Goal: Task Accomplishment & Management: Manage account settings

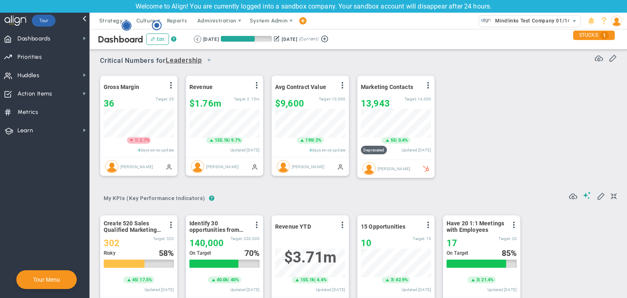
click at [127, 23] on circle "Hotspot (open by clicking or pressing space/enter)" at bounding box center [126, 25] width 7 height 7
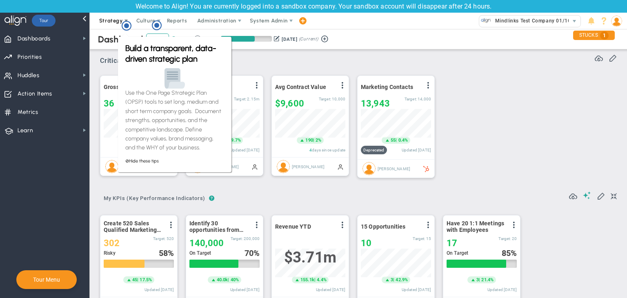
click at [115, 19] on span "Strategy" at bounding box center [111, 21] width 24 height 6
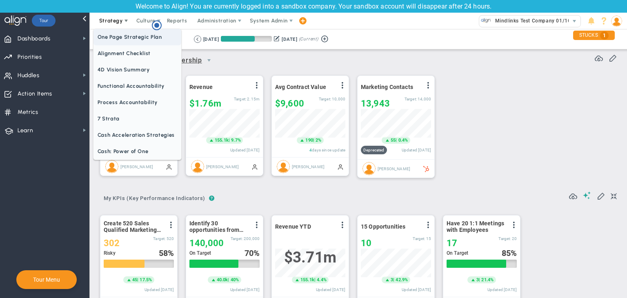
click at [119, 36] on span "One Page Strategic Plan" at bounding box center [137, 37] width 88 height 16
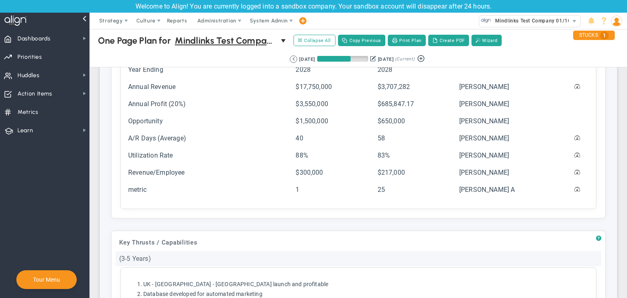
scroll to position [408, 0]
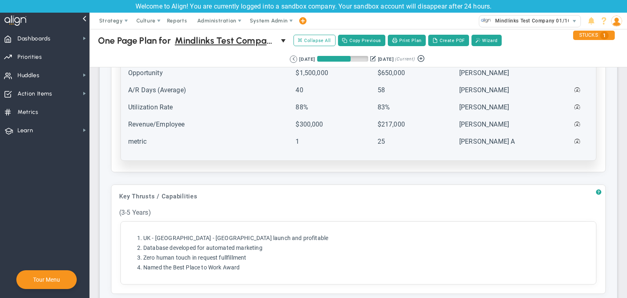
click at [207, 127] on td "Revenue/Employee" at bounding box center [211, 128] width 167 height 16
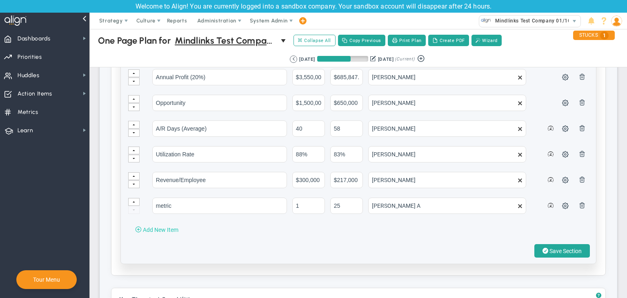
click at [168, 227] on span "Add New Item" at bounding box center [161, 230] width 36 height 7
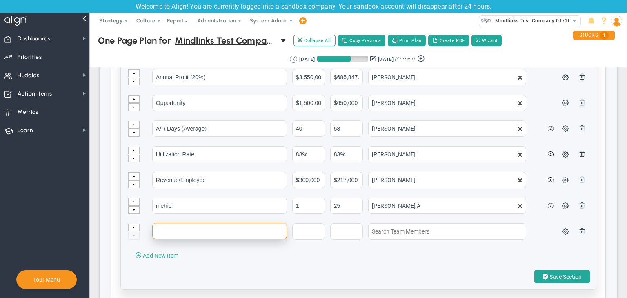
click at [188, 223] on input "text" at bounding box center [219, 231] width 135 height 16
type input "test"
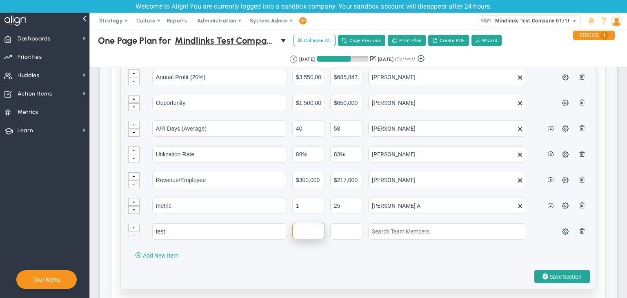
click at [307, 227] on input "text" at bounding box center [308, 231] width 33 height 16
type input "1"
click at [340, 226] on input "text" at bounding box center [346, 231] width 33 height 16
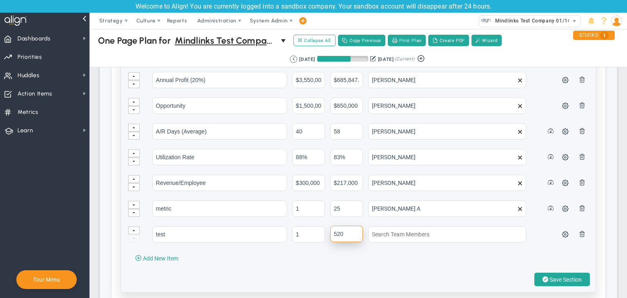
scroll to position [405, 0]
type input "520"
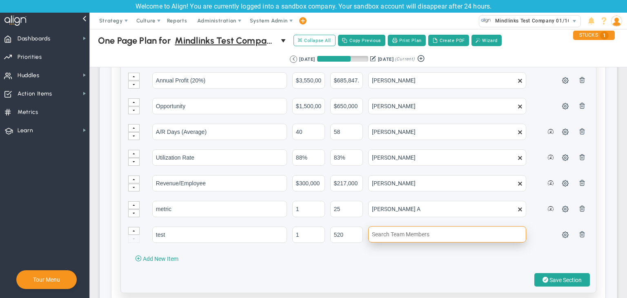
click at [400, 232] on input "text" at bounding box center [447, 234] width 158 height 16
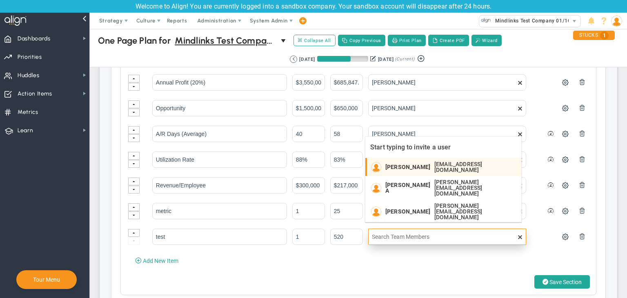
click at [409, 164] on span "[PERSON_NAME]" at bounding box center [407, 167] width 45 height 6
type input "[PERSON_NAME]"
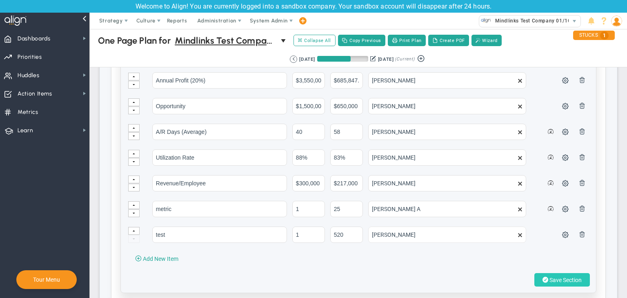
click at [568, 277] on span "Save Section" at bounding box center [565, 280] width 32 height 7
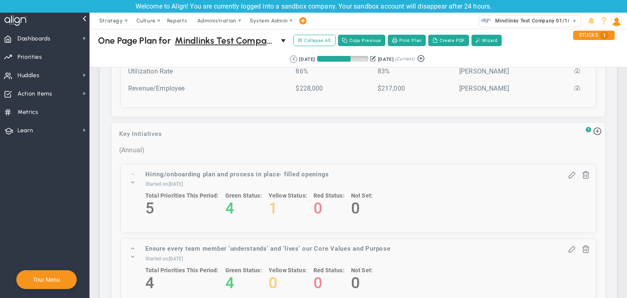
scroll to position [745, 0]
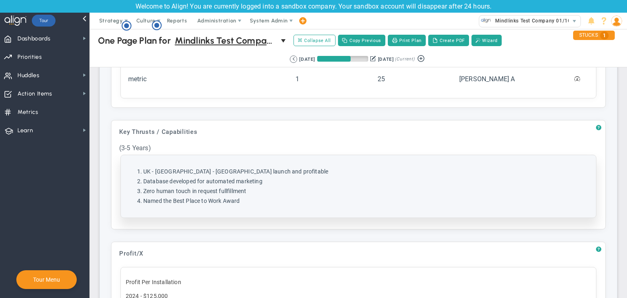
scroll to position [490, 0]
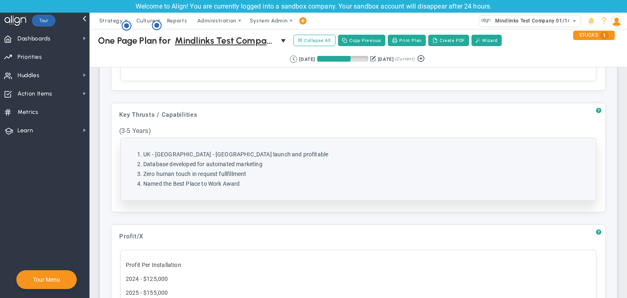
click at [262, 189] on div "Click here to add item UK - Germany - France launch and profitable Database dev…" at bounding box center [358, 169] width 475 height 62
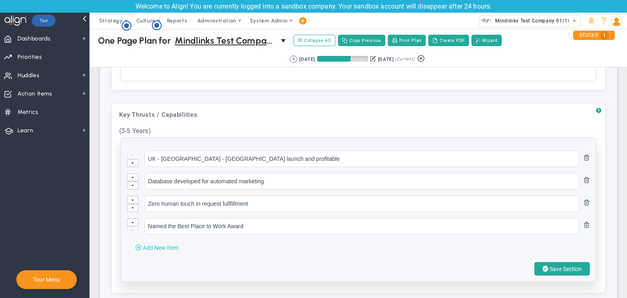
click at [158, 245] on span "Add New Item" at bounding box center [161, 247] width 36 height 7
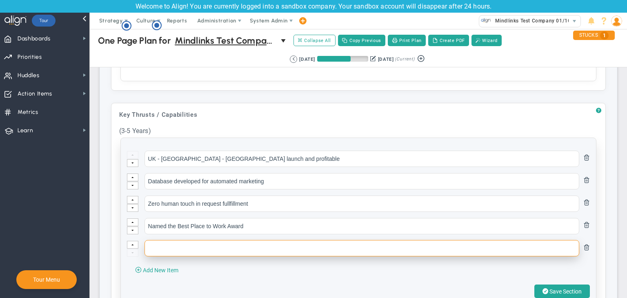
click at [173, 245] on input "text" at bounding box center [361, 248] width 435 height 16
type input "t"
type input "metric"
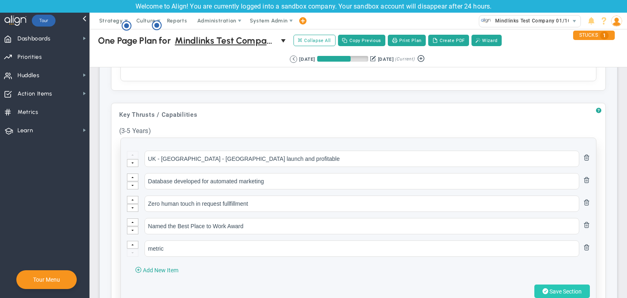
click at [555, 288] on span "Save Section" at bounding box center [565, 291] width 32 height 7
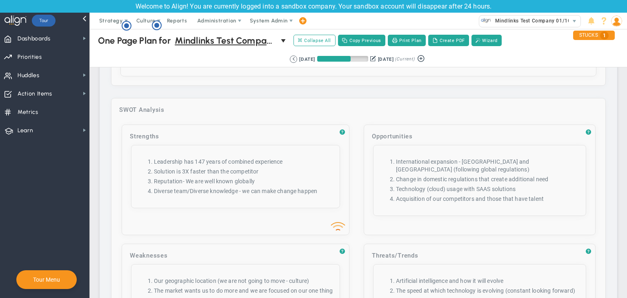
scroll to position [1388, 0]
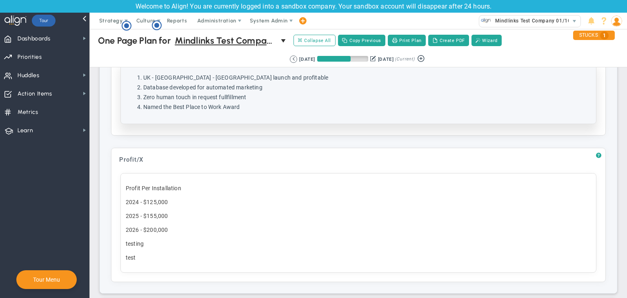
scroll to position [571, 0]
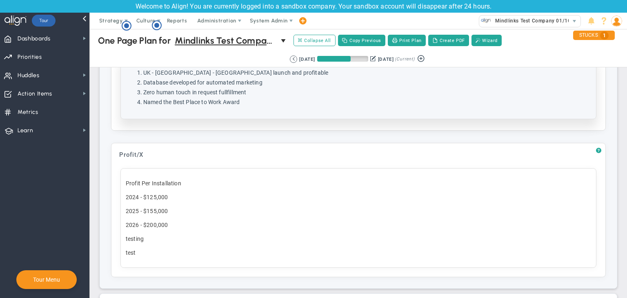
click at [271, 93] on li "Zero human touch in request fullfillment" at bounding box center [366, 93] width 447 height 8
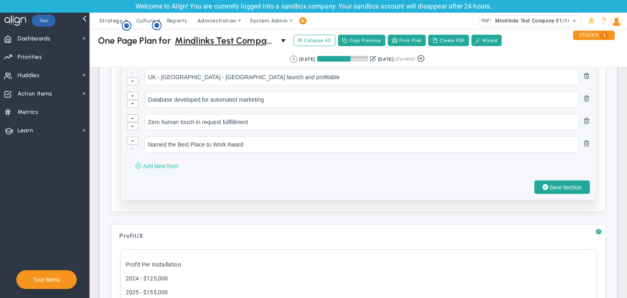
click at [158, 163] on span "Add New Item" at bounding box center [161, 166] width 36 height 7
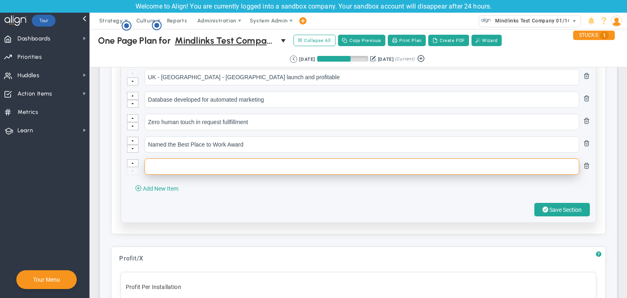
click at [176, 161] on input "text" at bounding box center [361, 166] width 435 height 16
type input "test 01/10"
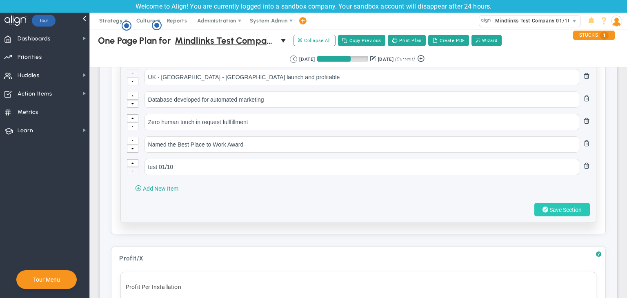
click at [453, 207] on span "Save Section" at bounding box center [565, 210] width 32 height 7
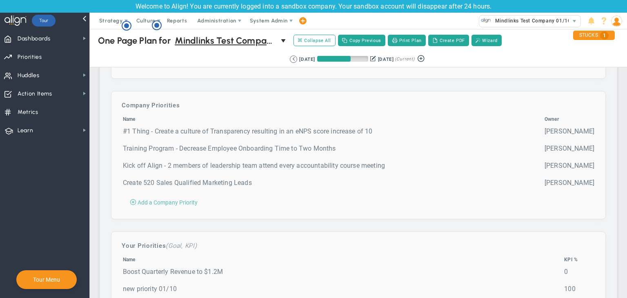
scroll to position [2163, 0]
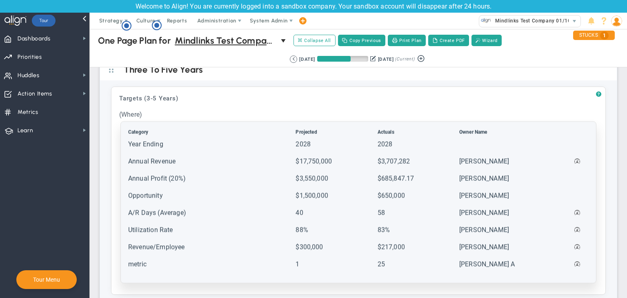
scroll to position [245, 0]
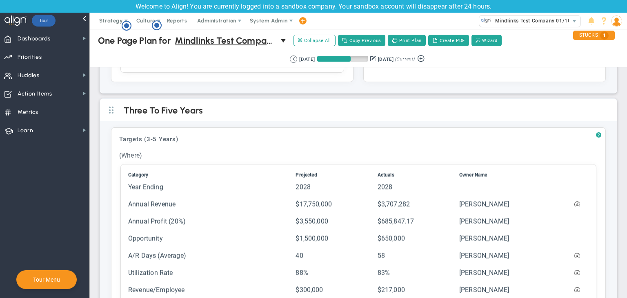
click at [616, 24] on img at bounding box center [616, 21] width 11 height 11
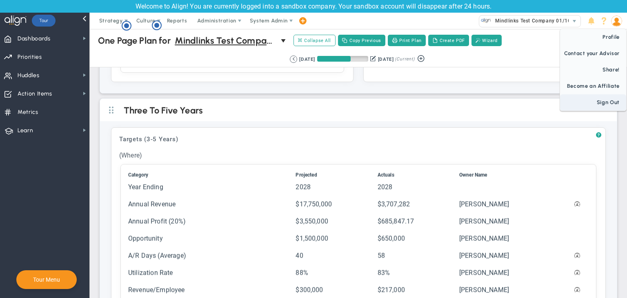
click at [606, 102] on span "Sign Out" at bounding box center [593, 102] width 66 height 16
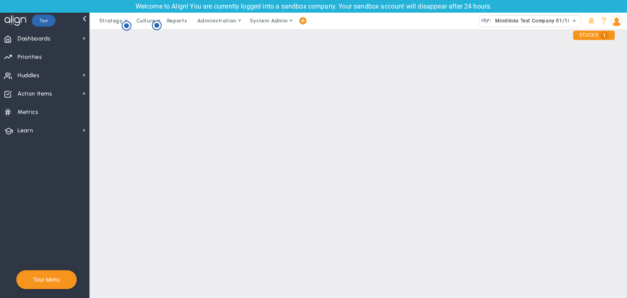
scroll to position [0, 0]
